Goal: Task Accomplishment & Management: Complete application form

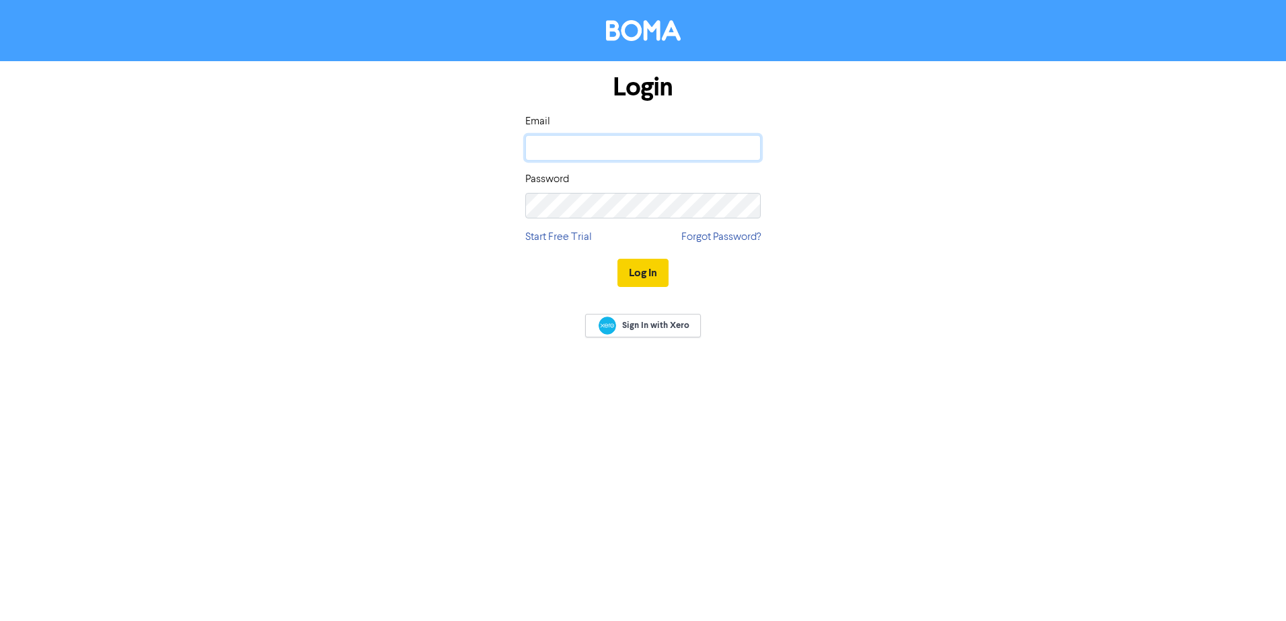
type input "[EMAIL_ADDRESS][DOMAIN_NAME]"
click at [650, 272] on button "Log In" at bounding box center [642, 273] width 51 height 28
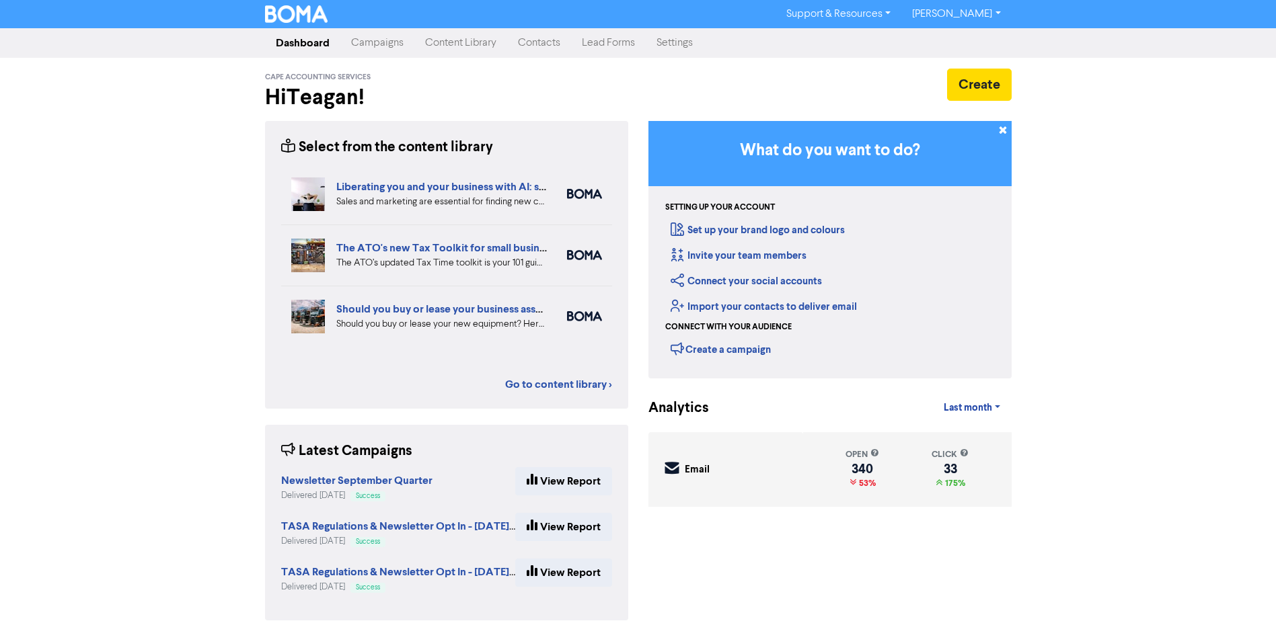
click at [551, 40] on link "Contacts" at bounding box center [539, 43] width 64 height 27
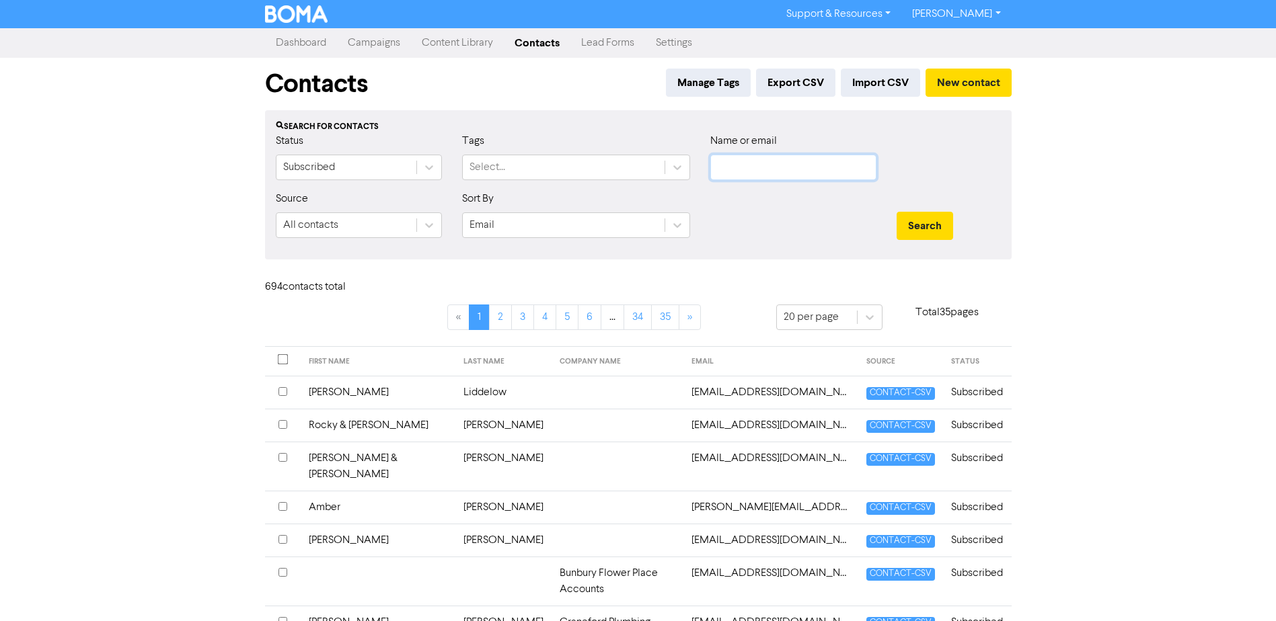
click at [778, 166] on input "text" at bounding box center [793, 168] width 166 height 26
type input "[PERSON_NAME]"
click at [896, 212] on button "Search" at bounding box center [924, 226] width 56 height 28
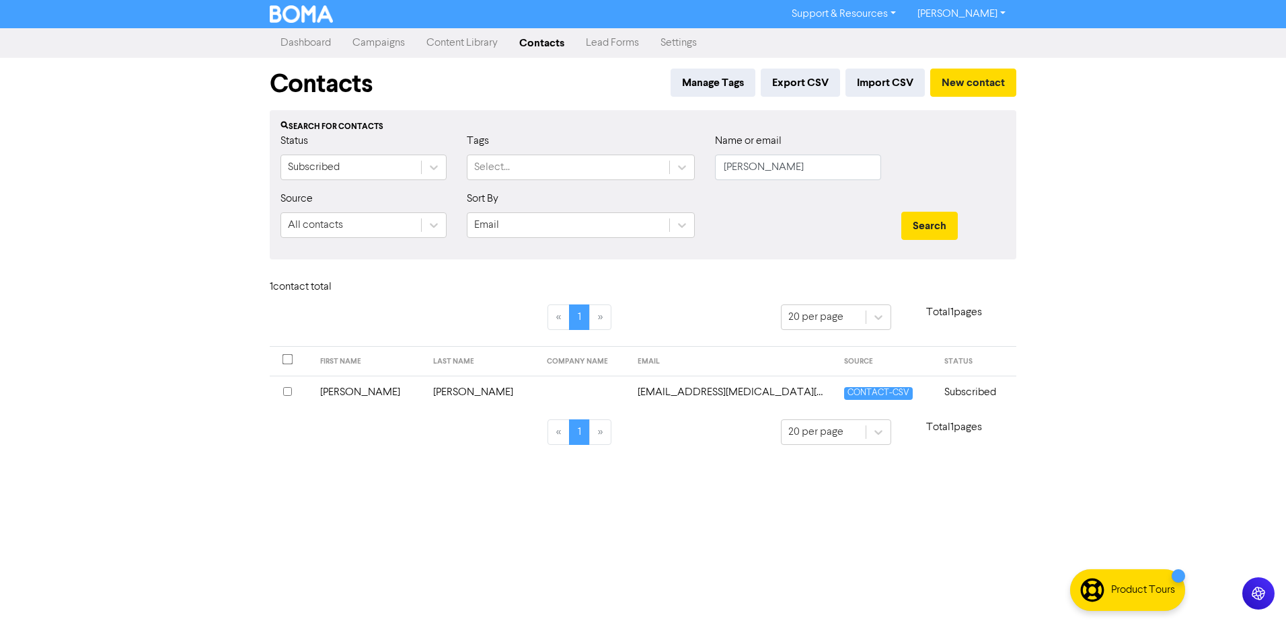
click at [351, 390] on td "[PERSON_NAME]" at bounding box center [369, 392] width 114 height 33
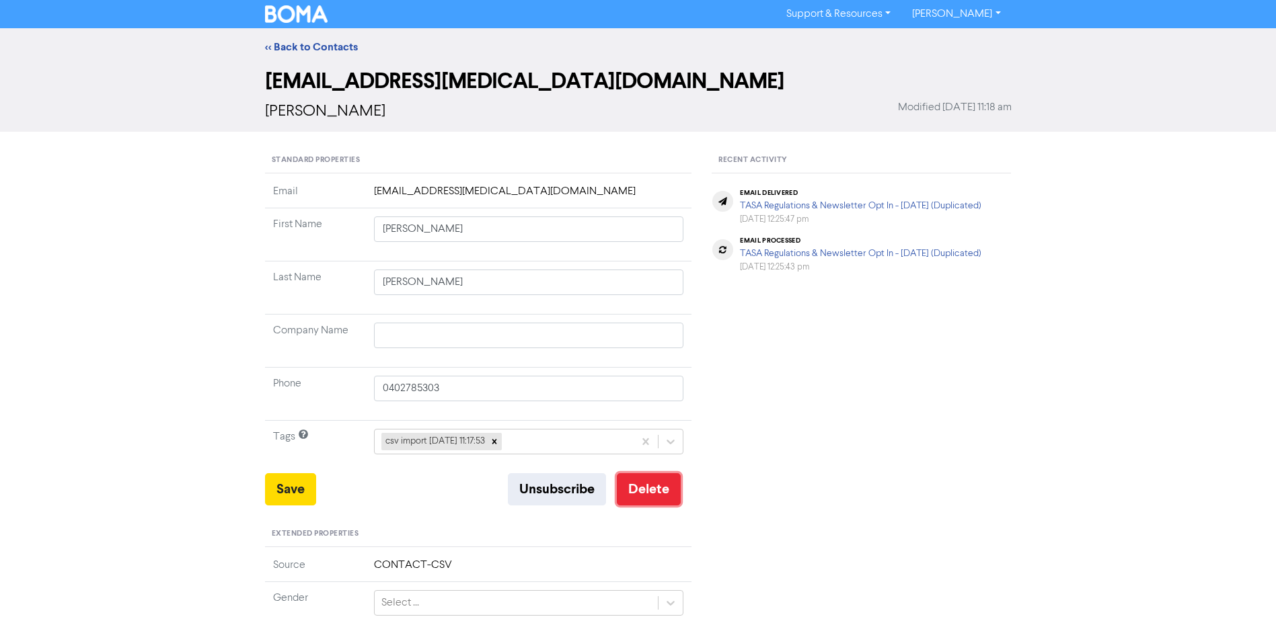
click at [662, 489] on button "Delete" at bounding box center [649, 489] width 64 height 32
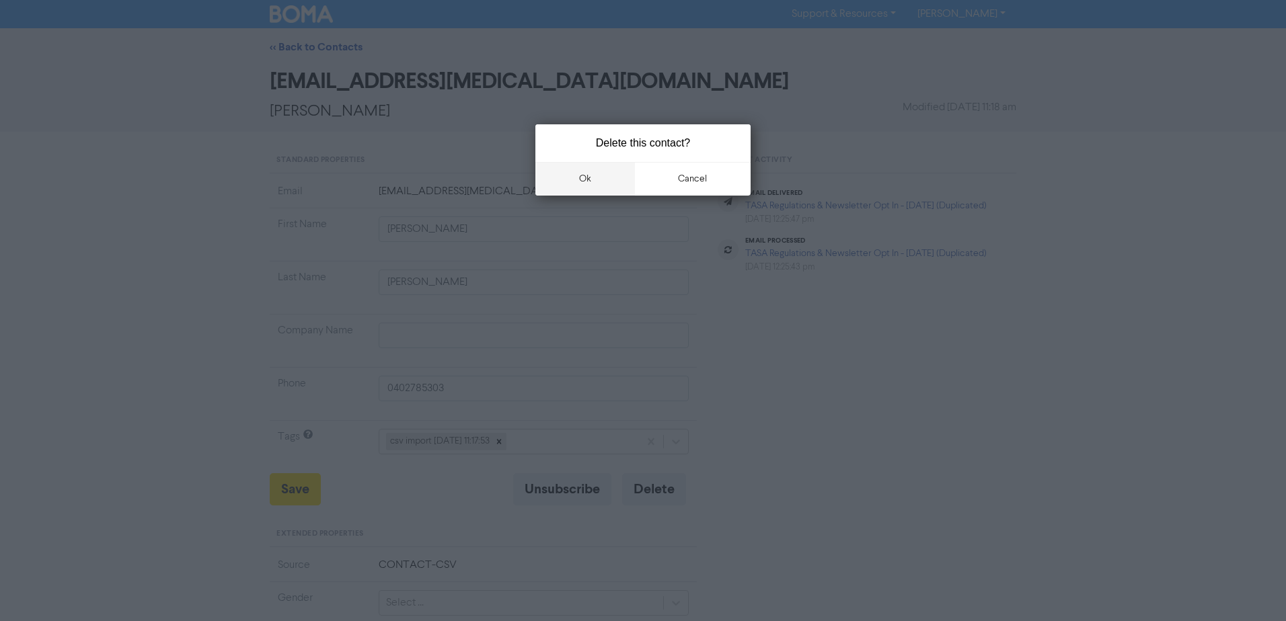
click at [582, 178] on button "ok" at bounding box center [585, 179] width 100 height 34
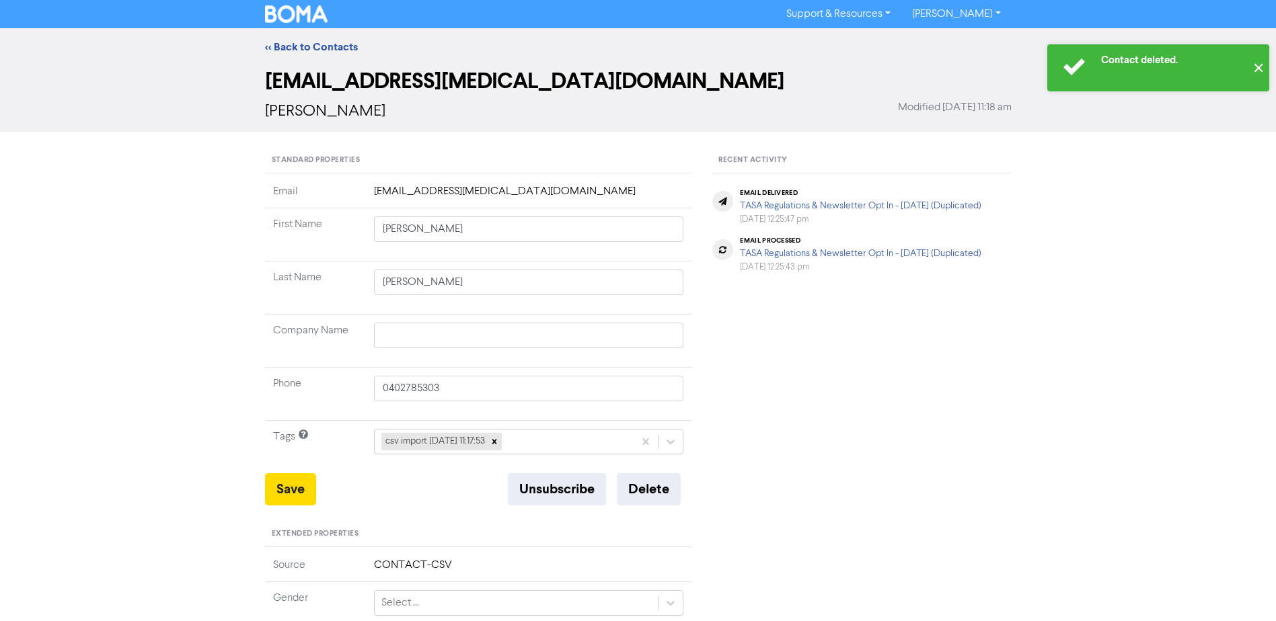
click at [1258, 71] on button "✕" at bounding box center [1258, 67] width 22 height 47
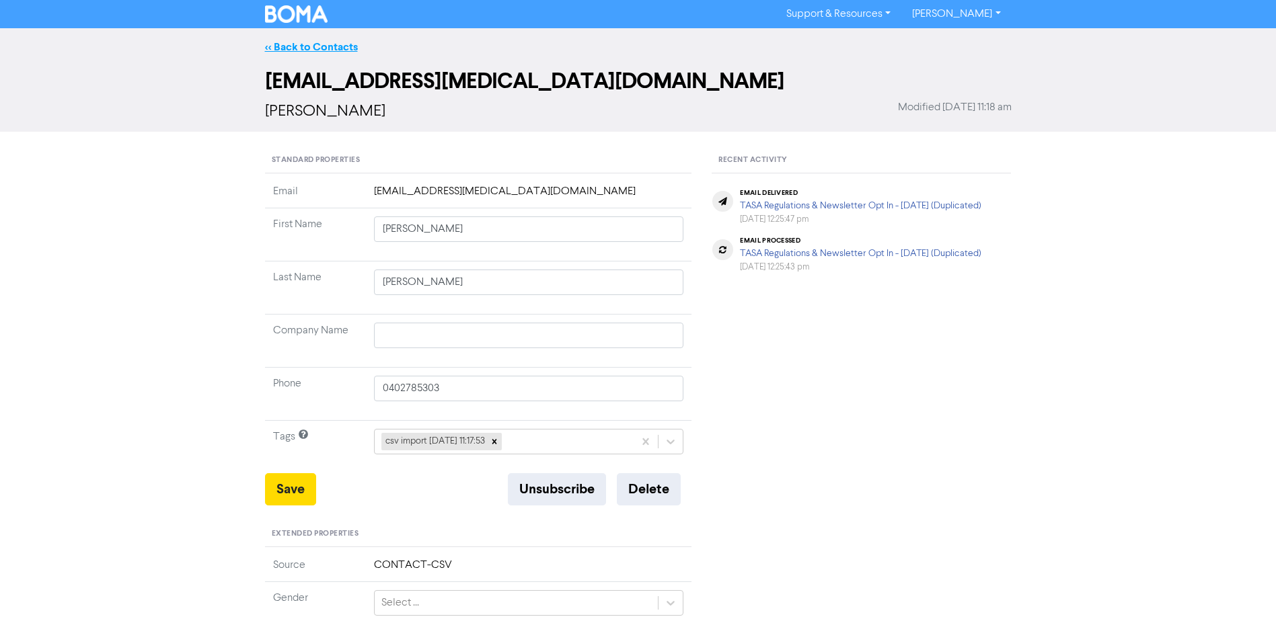
click at [302, 43] on link "<< Back to Contacts" at bounding box center [311, 46] width 93 height 13
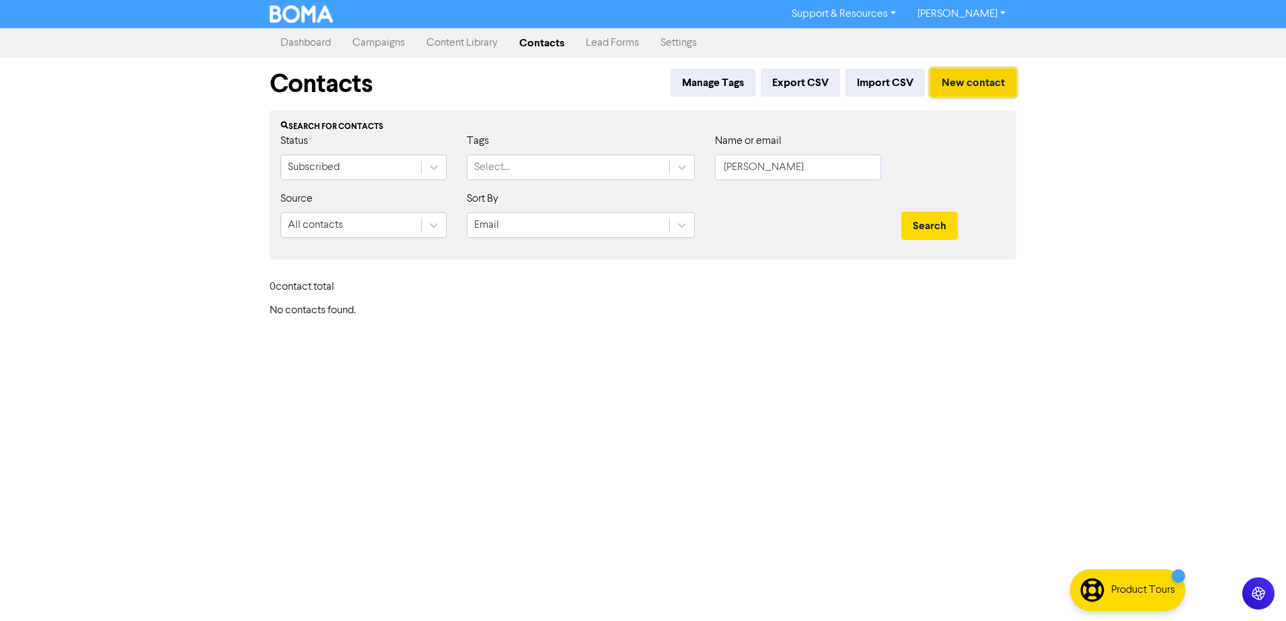
click at [999, 75] on button "New contact" at bounding box center [973, 83] width 86 height 28
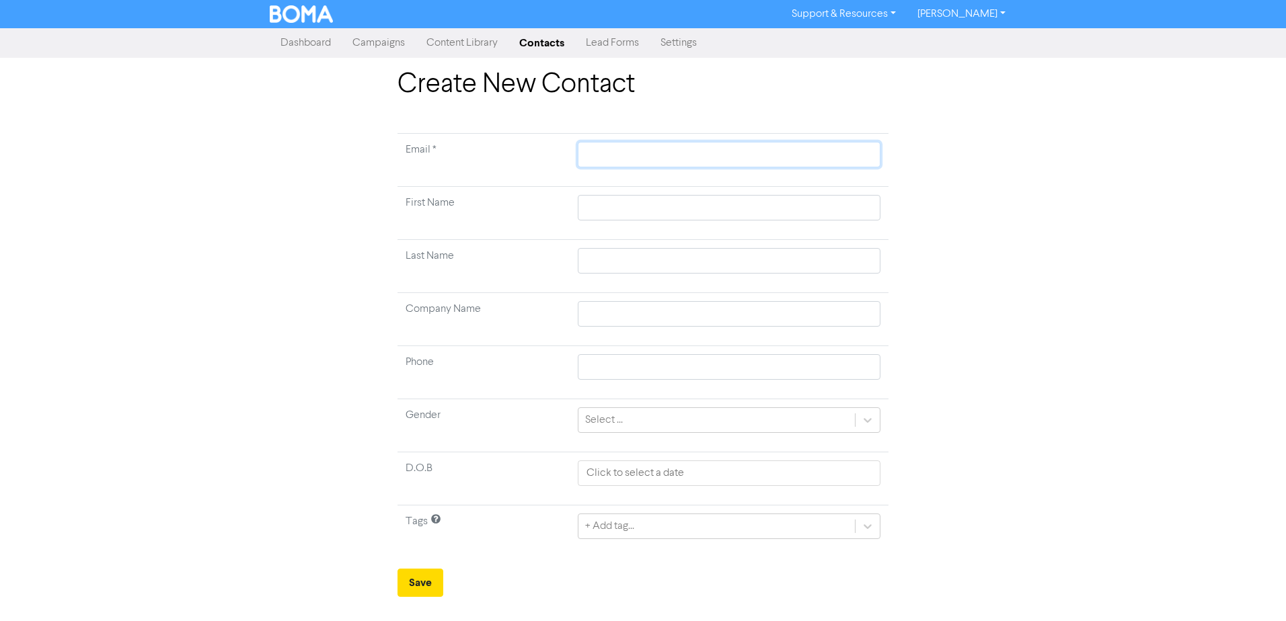
click at [680, 155] on input "text" at bounding box center [729, 155] width 303 height 26
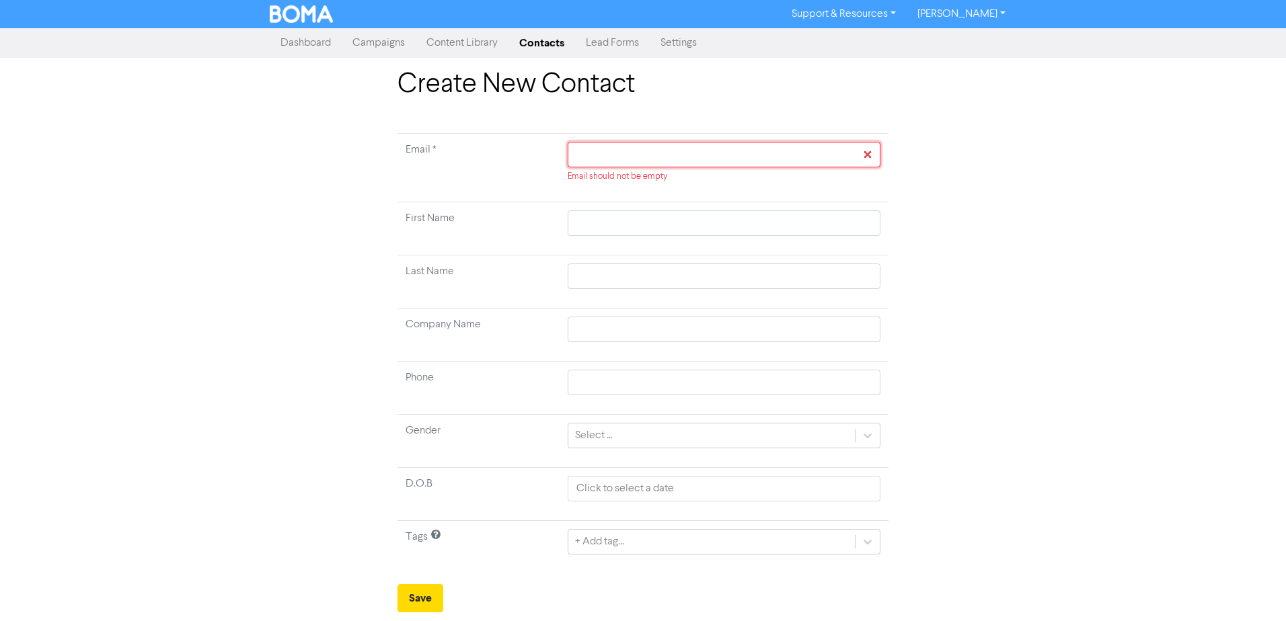
click at [716, 160] on input "text" at bounding box center [724, 155] width 313 height 26
paste input "[EMAIL_ADDRESS][DOMAIN_NAME]"
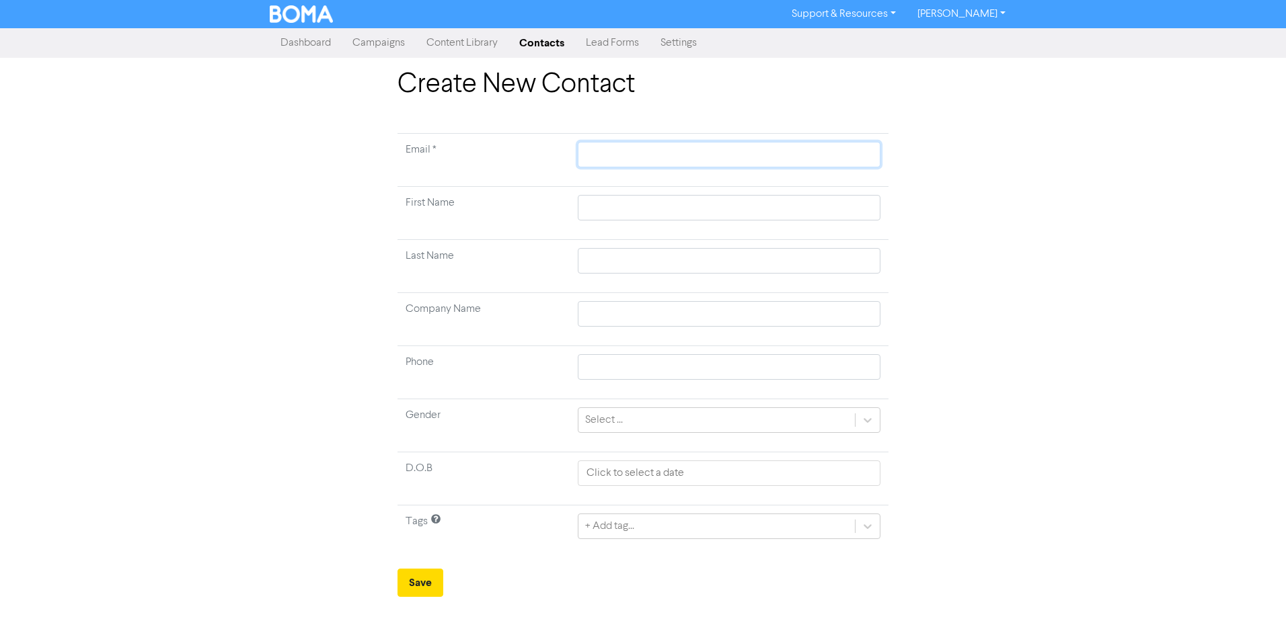
type input "[EMAIL_ADDRESS][DOMAIN_NAME]"
click at [691, 210] on input "text" at bounding box center [729, 208] width 303 height 26
type input "F"
type input "Fe"
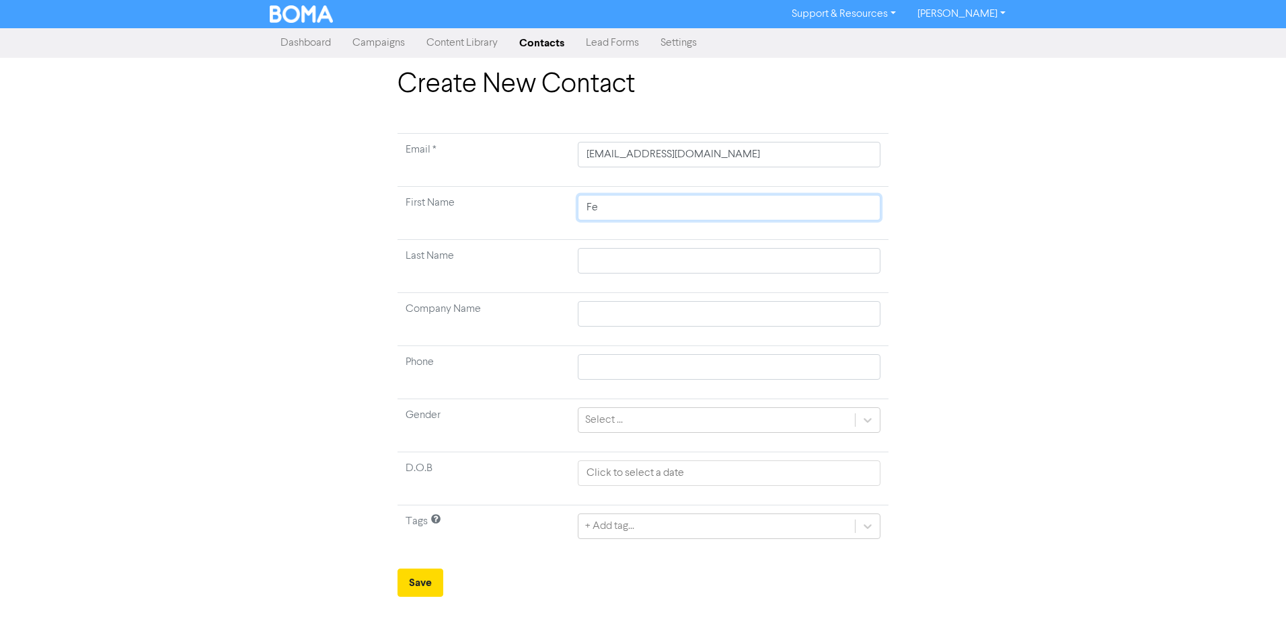
type input "Fel"
type input "Feli"
type input "Felic"
type input "Felici"
type input "Felicit"
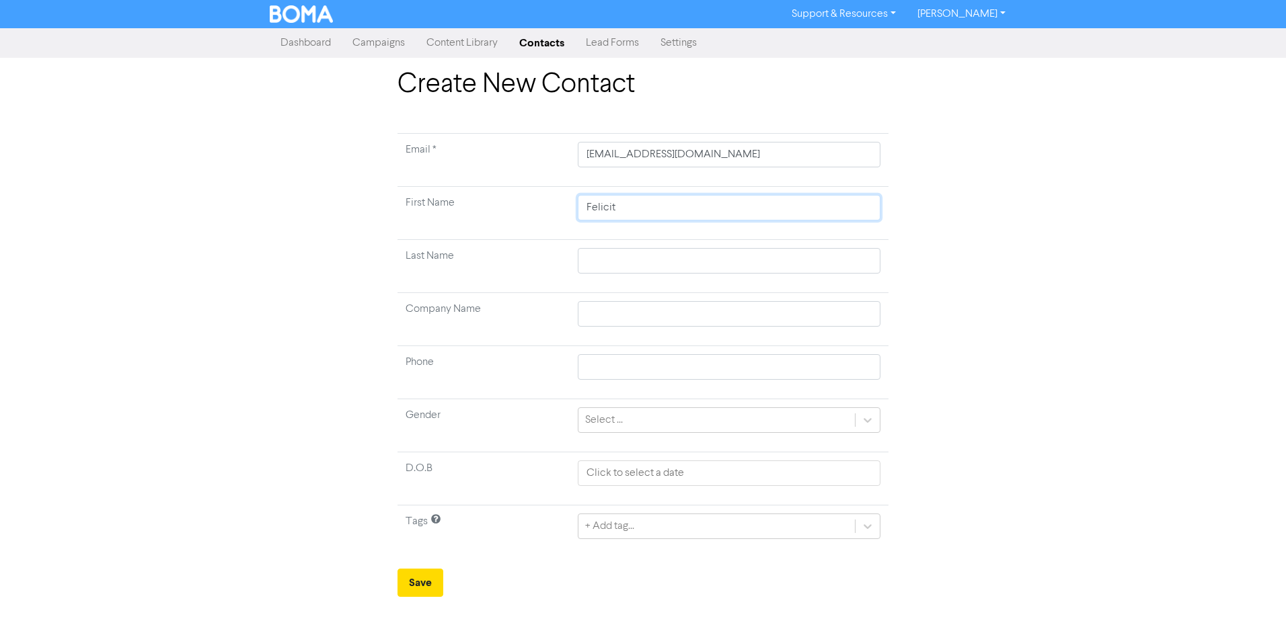
type input "[PERSON_NAME]"
type input "R"
type input "Re"
type input "Ren"
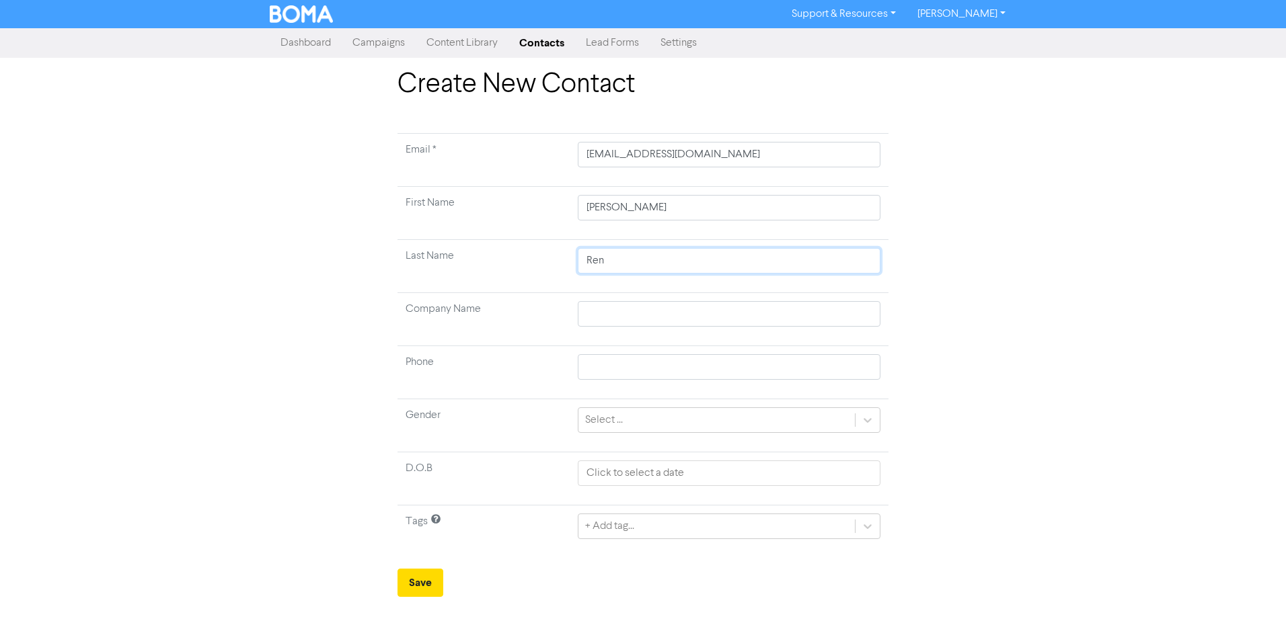
type input "[PERSON_NAME]"
click at [864, 524] on div at bounding box center [867, 526] width 24 height 24
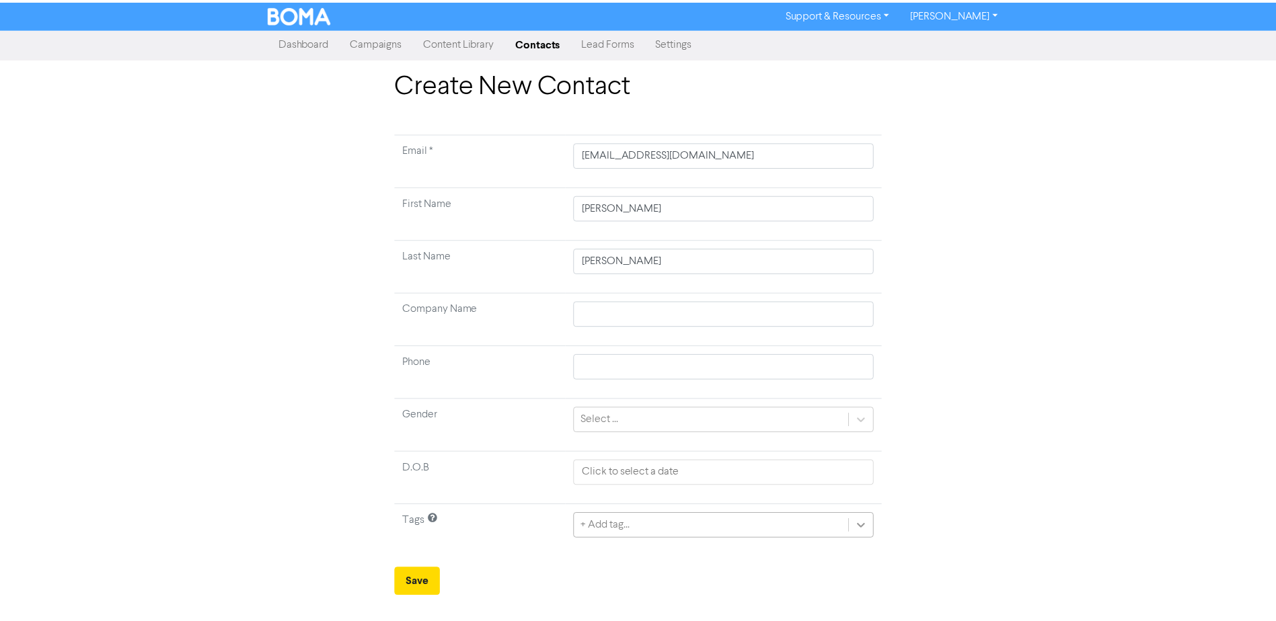
scroll to position [9, 0]
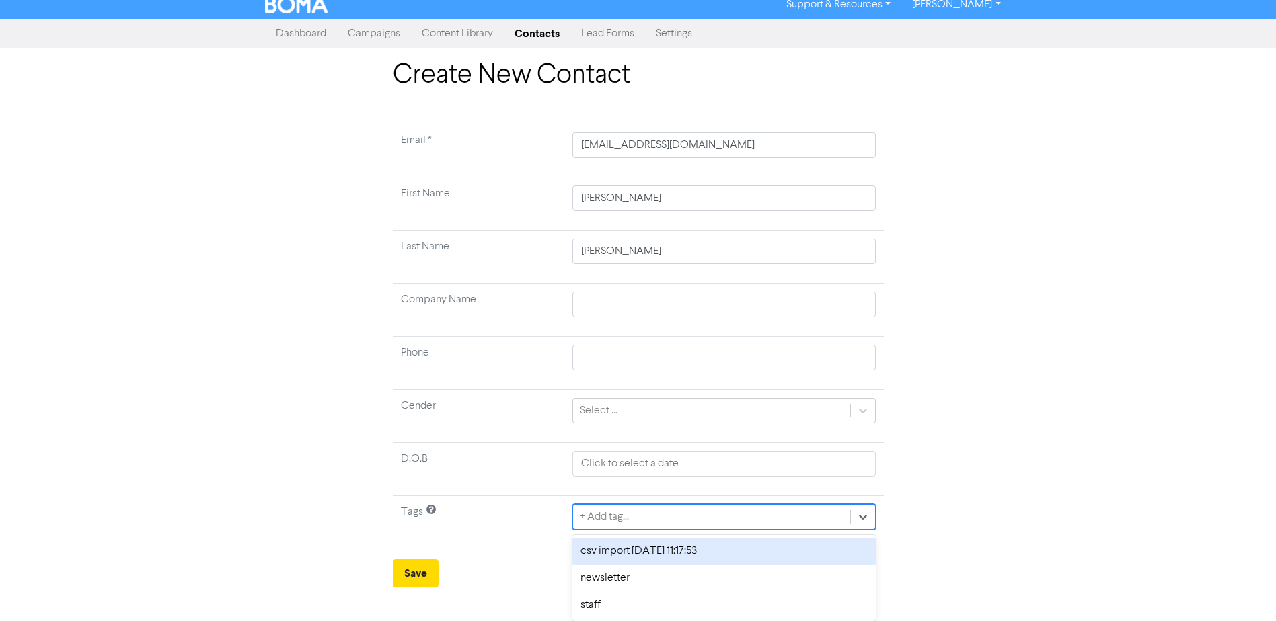
click at [749, 551] on div "csv import [DATE] 11:17:53" at bounding box center [723, 551] width 303 height 27
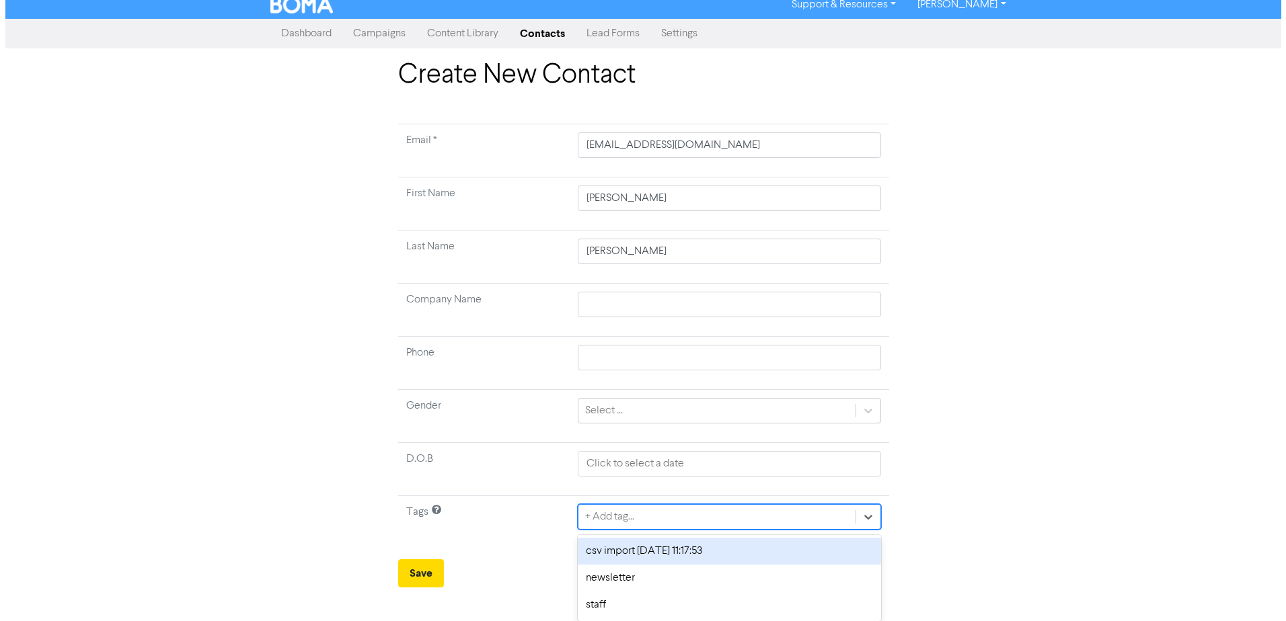
scroll to position [0, 0]
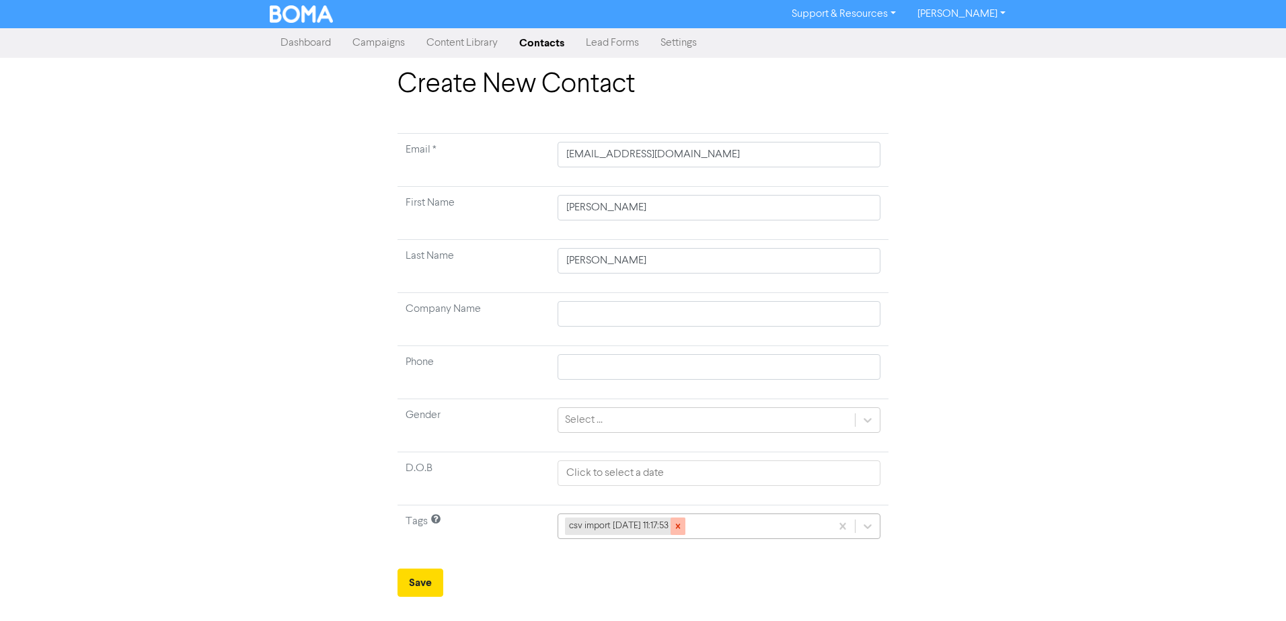
click at [683, 529] on icon at bounding box center [677, 526] width 9 height 9
click at [864, 525] on div at bounding box center [867, 526] width 24 height 24
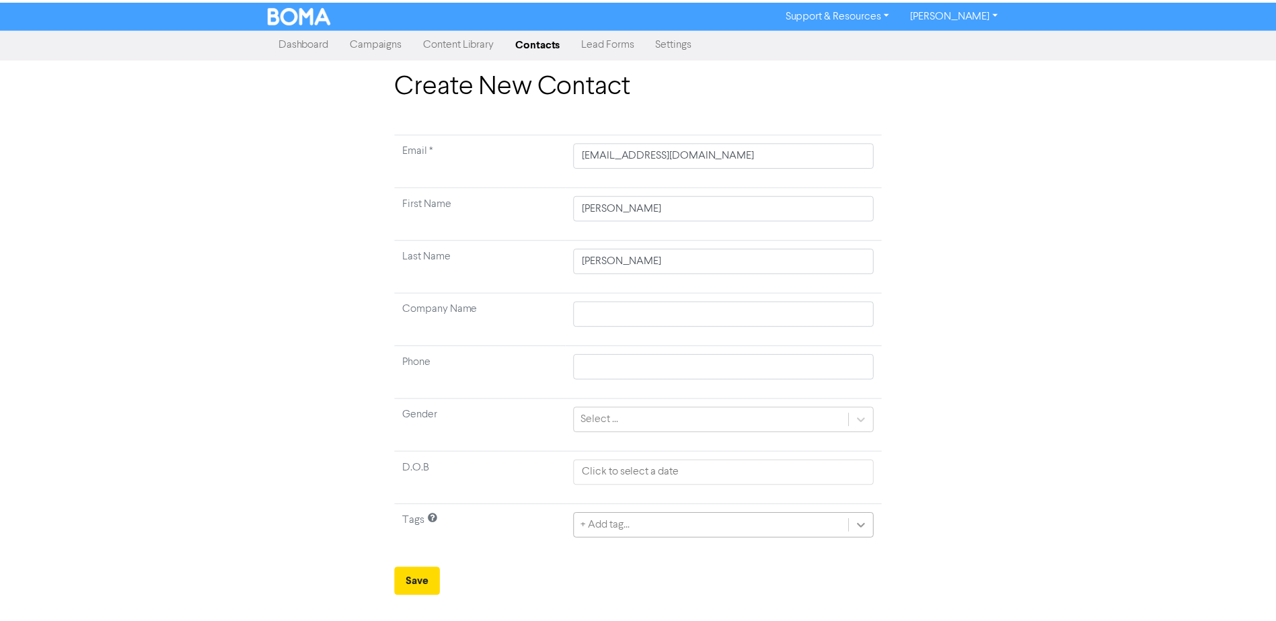
scroll to position [9, 0]
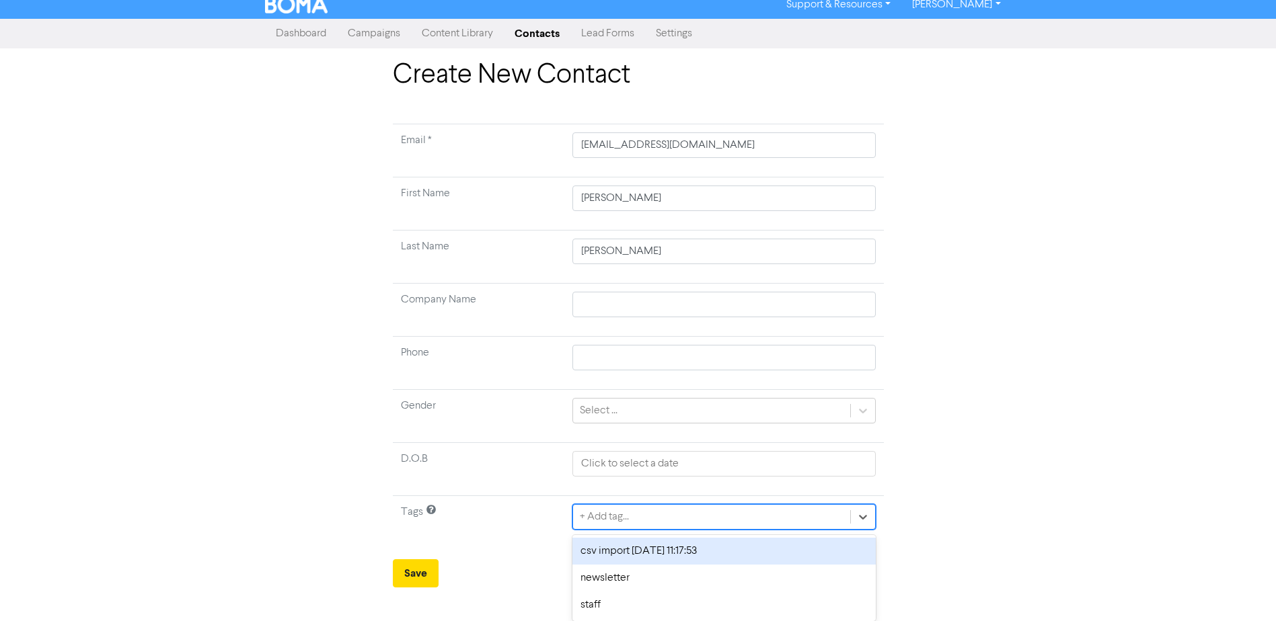
click at [1077, 438] on div "Create New Contact Email * [EMAIL_ADDRESS][DOMAIN_NAME] First Name [PERSON_NAME…" at bounding box center [638, 323] width 1276 height 529
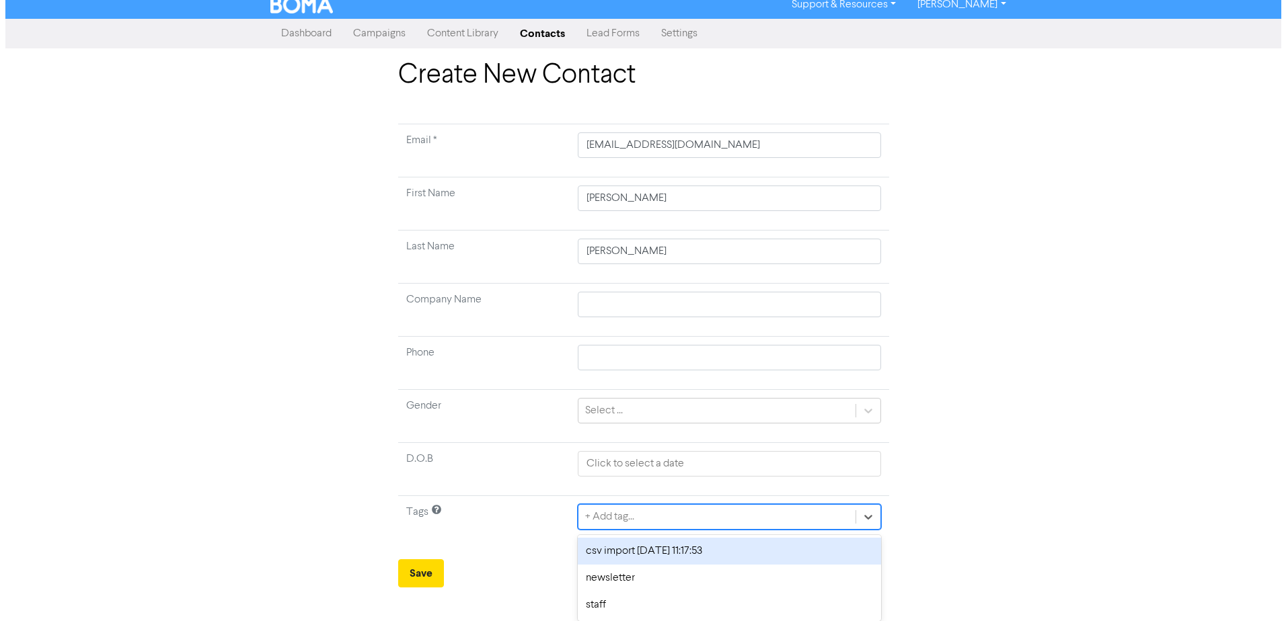
scroll to position [0, 0]
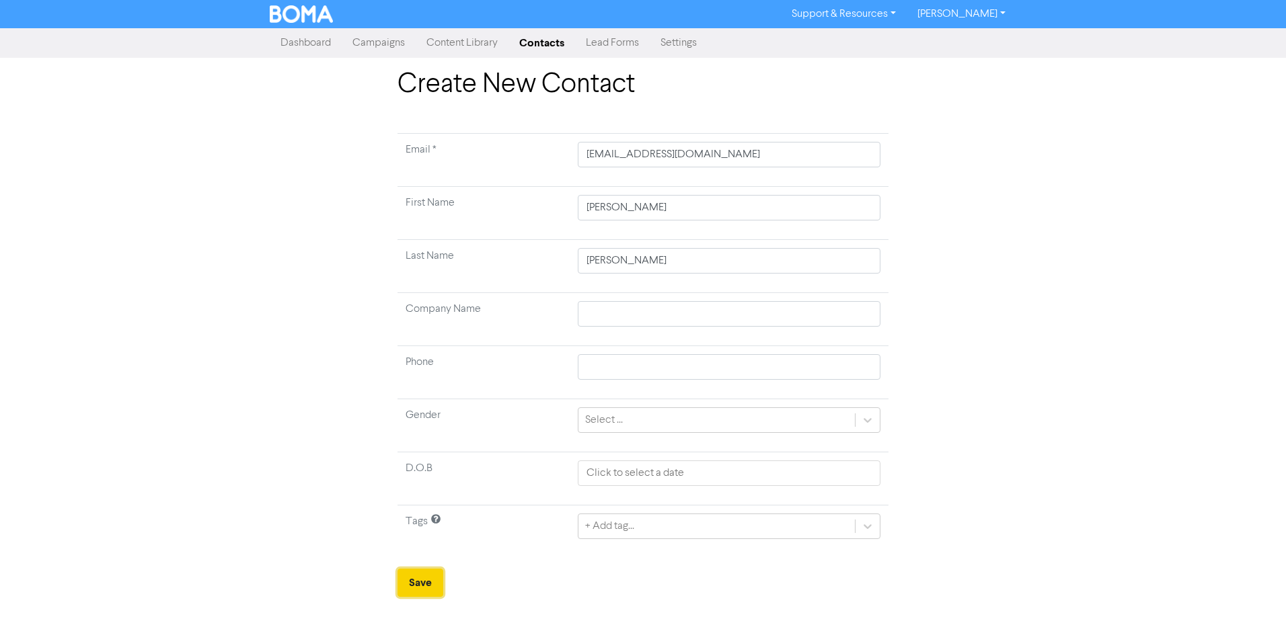
click at [430, 585] on button "Save" at bounding box center [420, 583] width 46 height 28
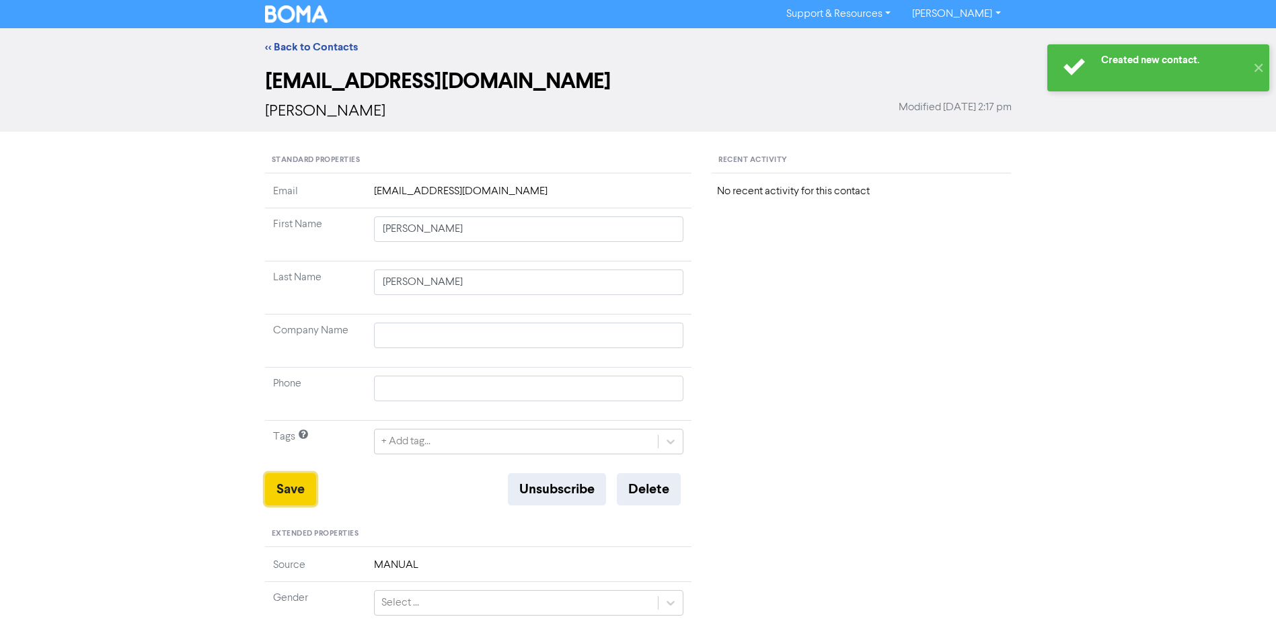
click at [292, 489] on button "Save" at bounding box center [290, 489] width 51 height 32
click at [308, 50] on link "<< Back to Contacts" at bounding box center [311, 46] width 93 height 13
